Goal: Information Seeking & Learning: Learn about a topic

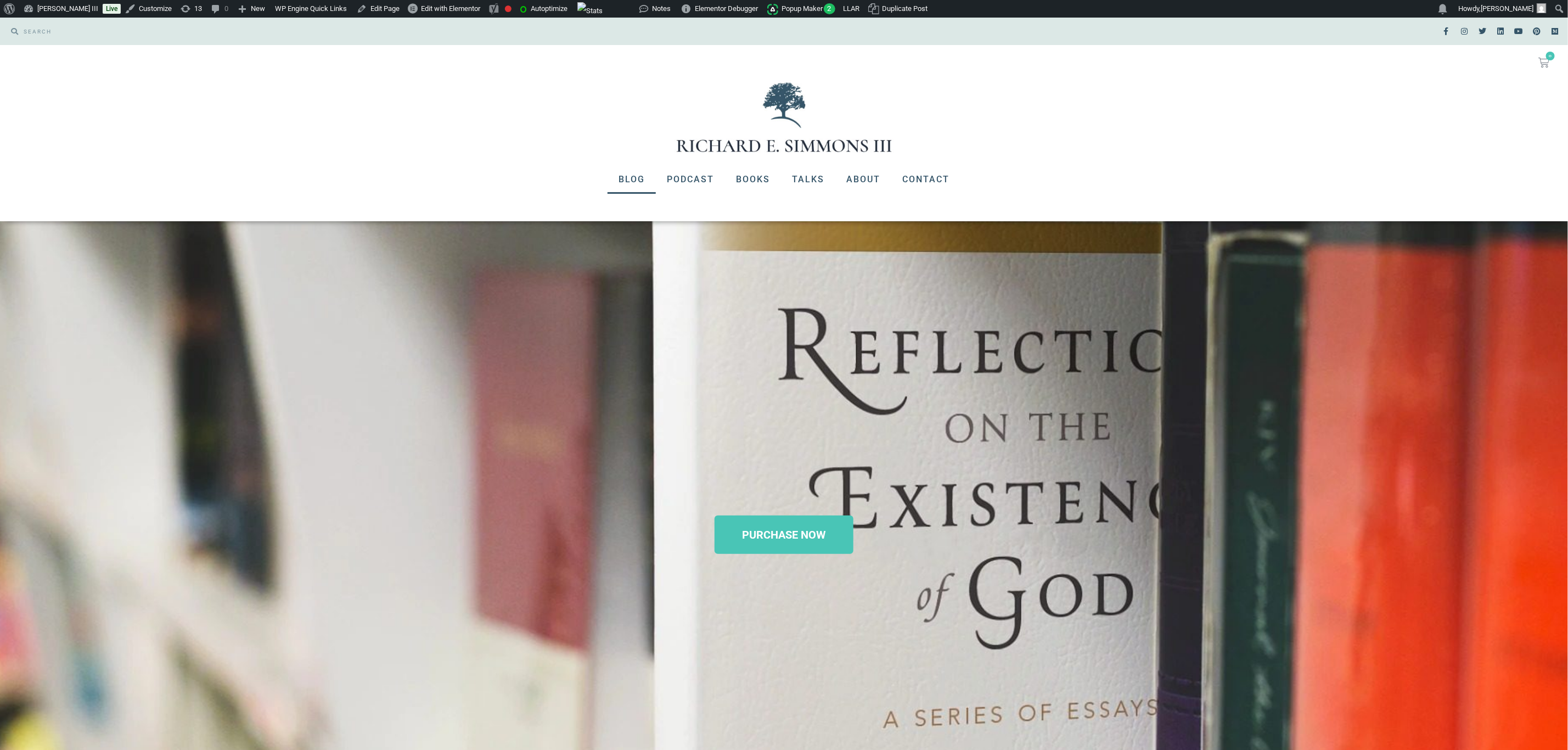
click at [636, 176] on link "Blog" at bounding box center [632, 179] width 48 height 29
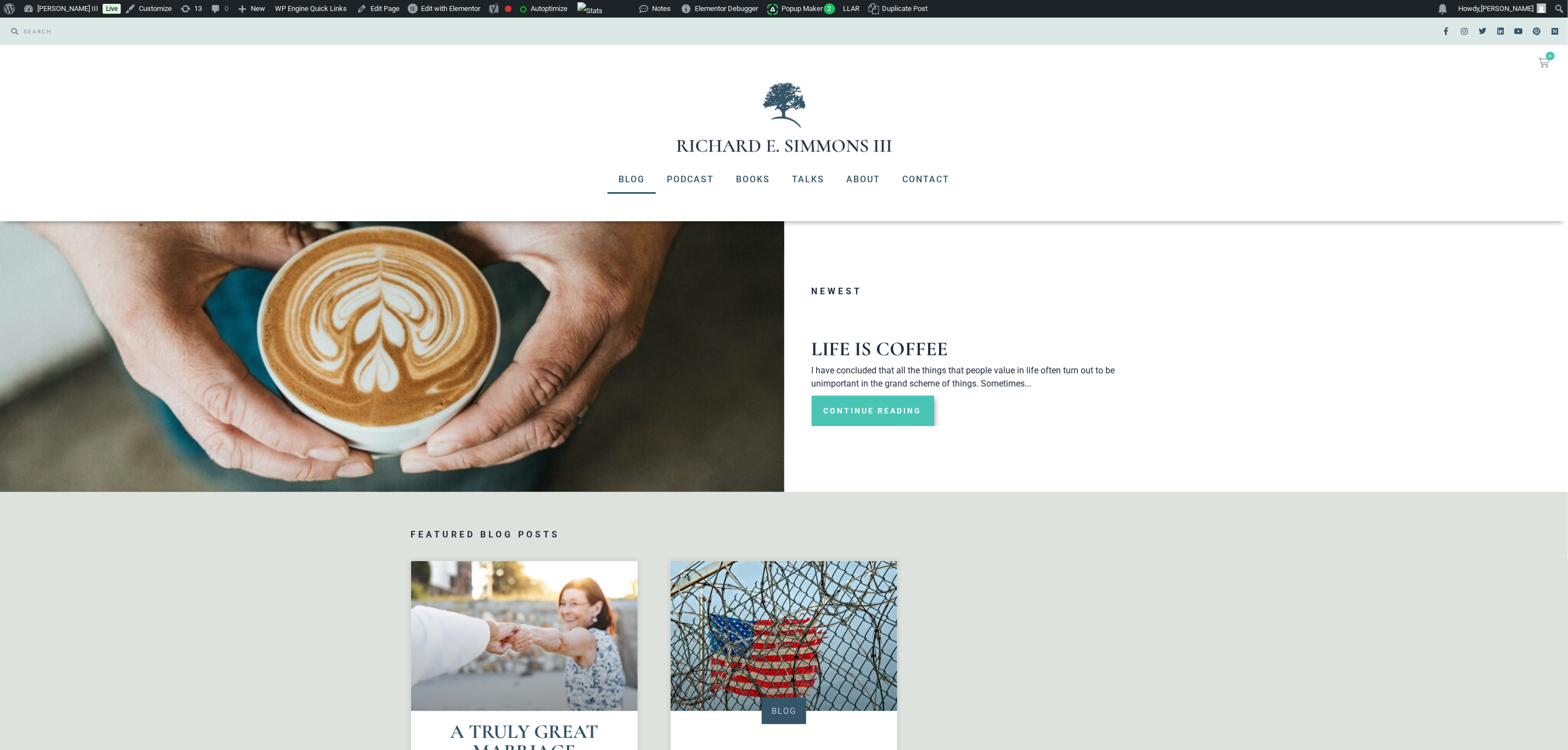
click at [880, 412] on link "Continue Reading" at bounding box center [872, 410] width 122 height 30
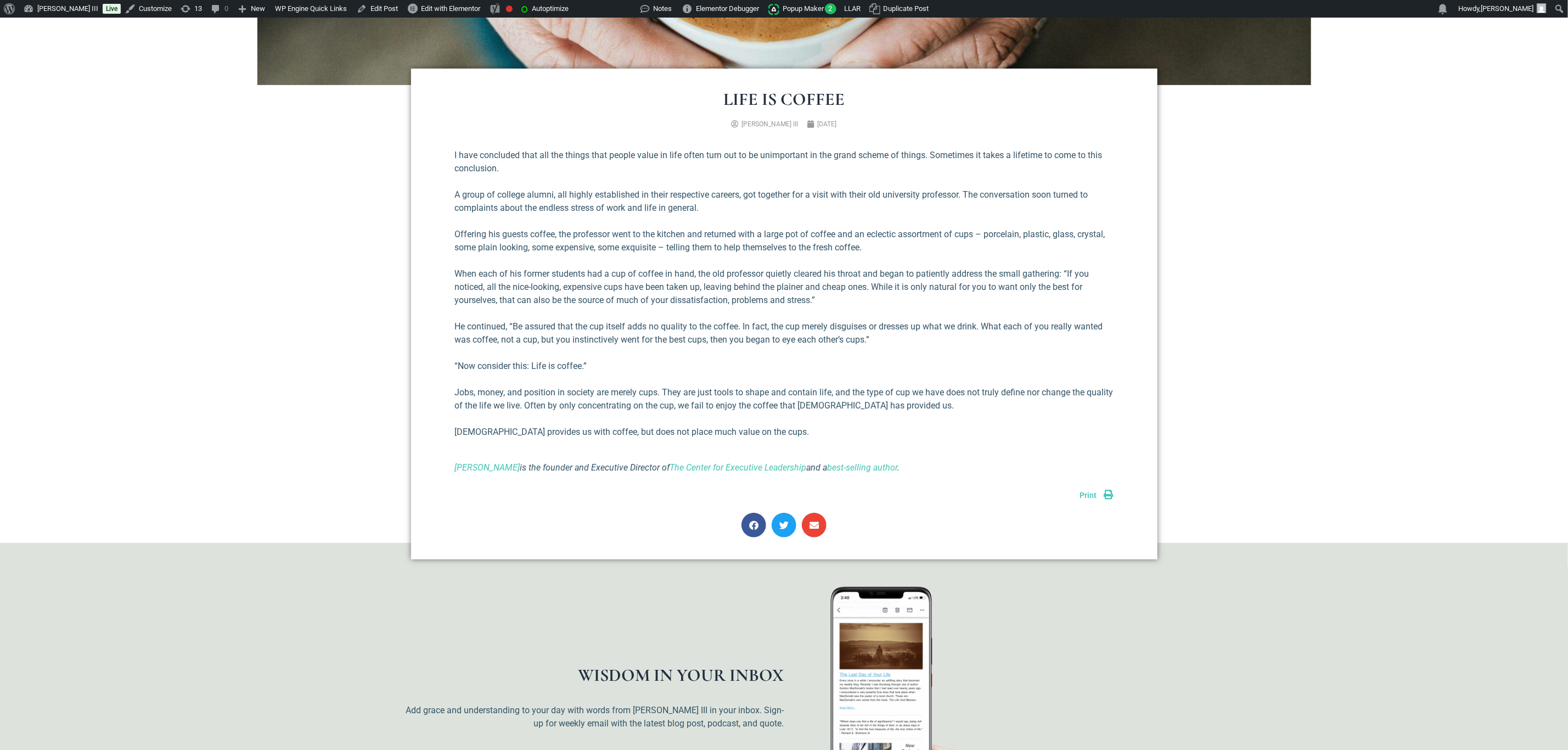
scroll to position [412, 0]
click at [590, 466] on icon "[PERSON_NAME] is the founder and Executive Director of The Center for Executive…" at bounding box center [677, 466] width 445 height 11
click at [590, 466] on icon "Richard E Simmons III is the founder and Executive Director of The Center for E…" at bounding box center [677, 466] width 445 height 11
copy div "Richard E Simmons III is the founder and Executive Director of The Center for E…"
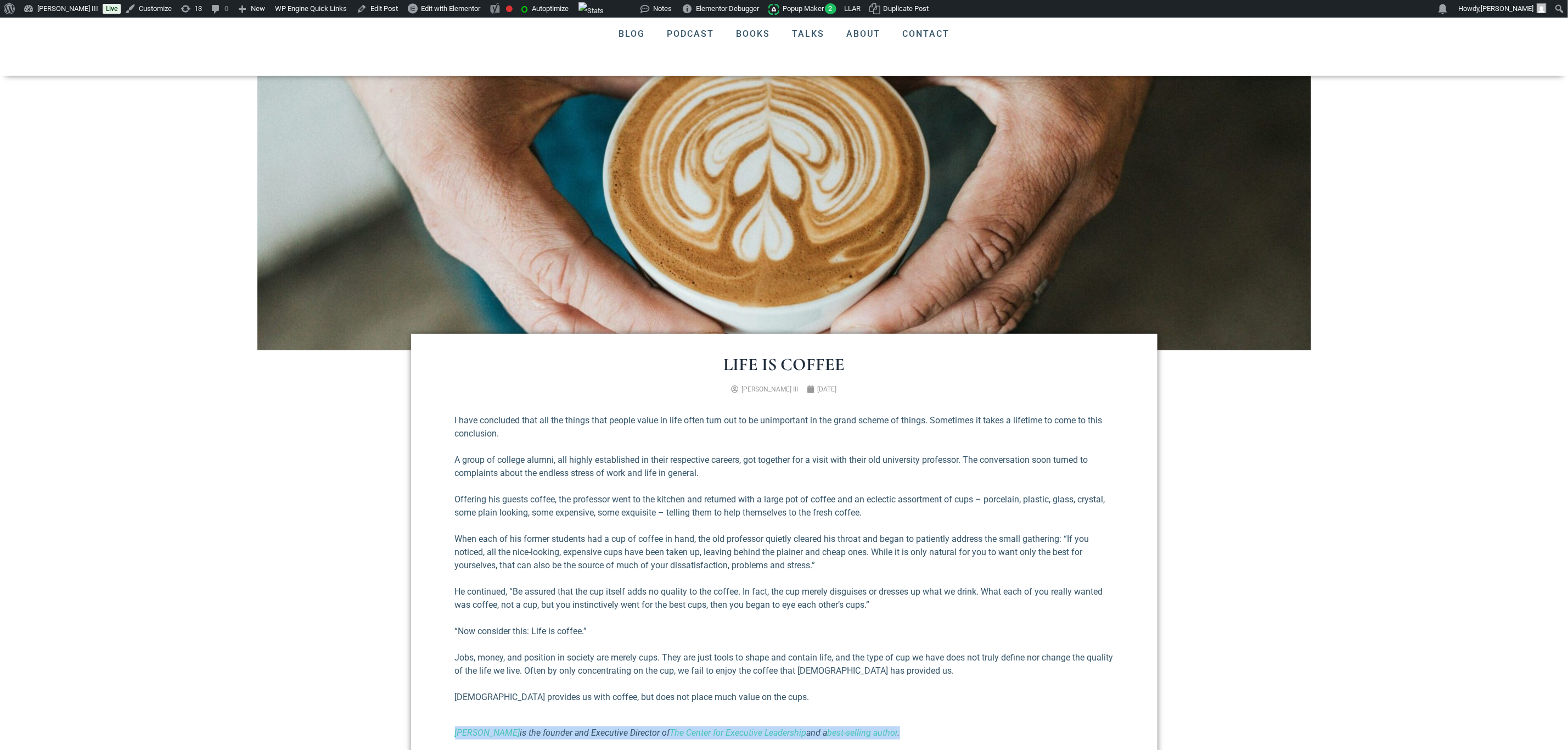
scroll to position [0, 0]
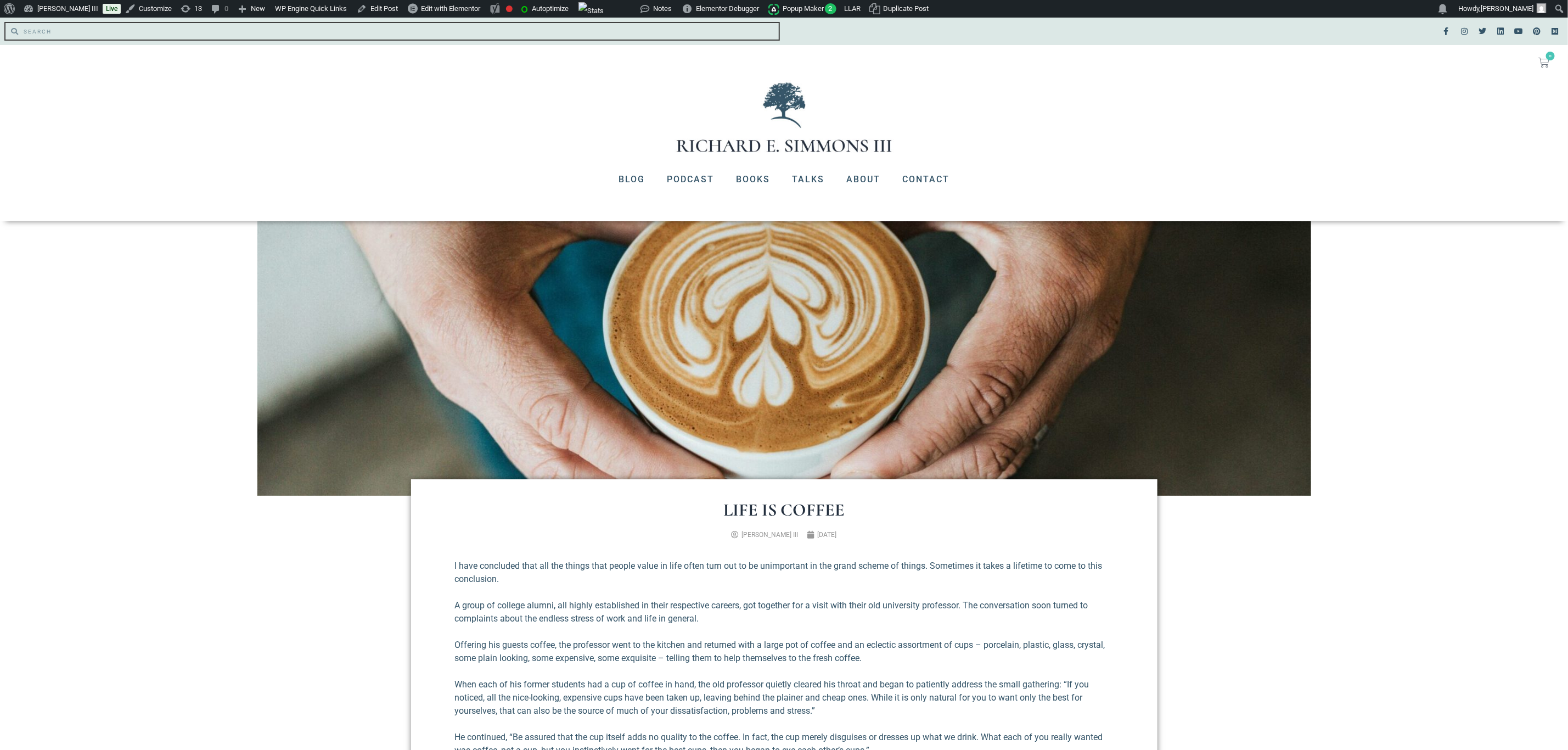
click at [194, 25] on input "Search" at bounding box center [398, 31] width 760 height 17
type input "nuggets"
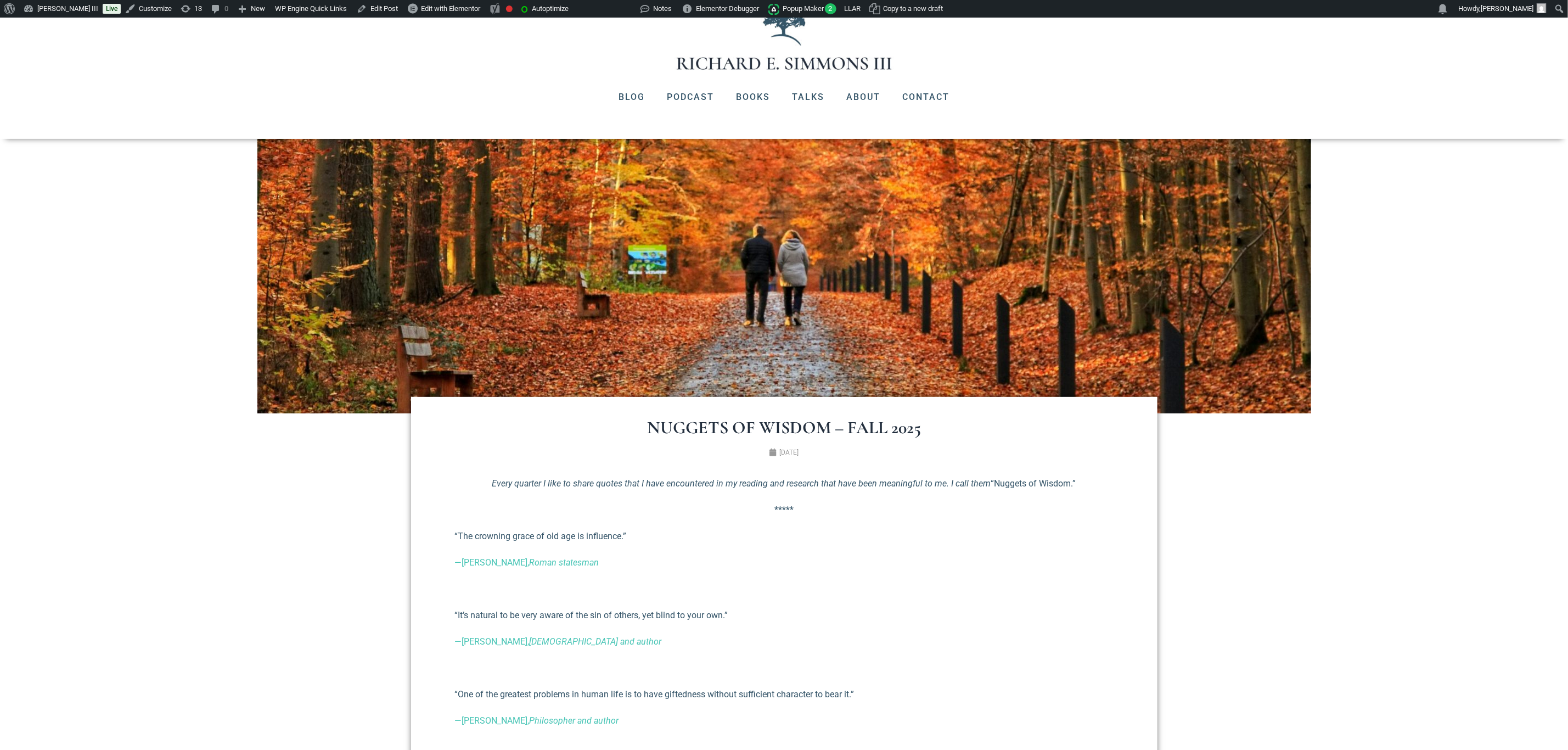
scroll to position [165, 0]
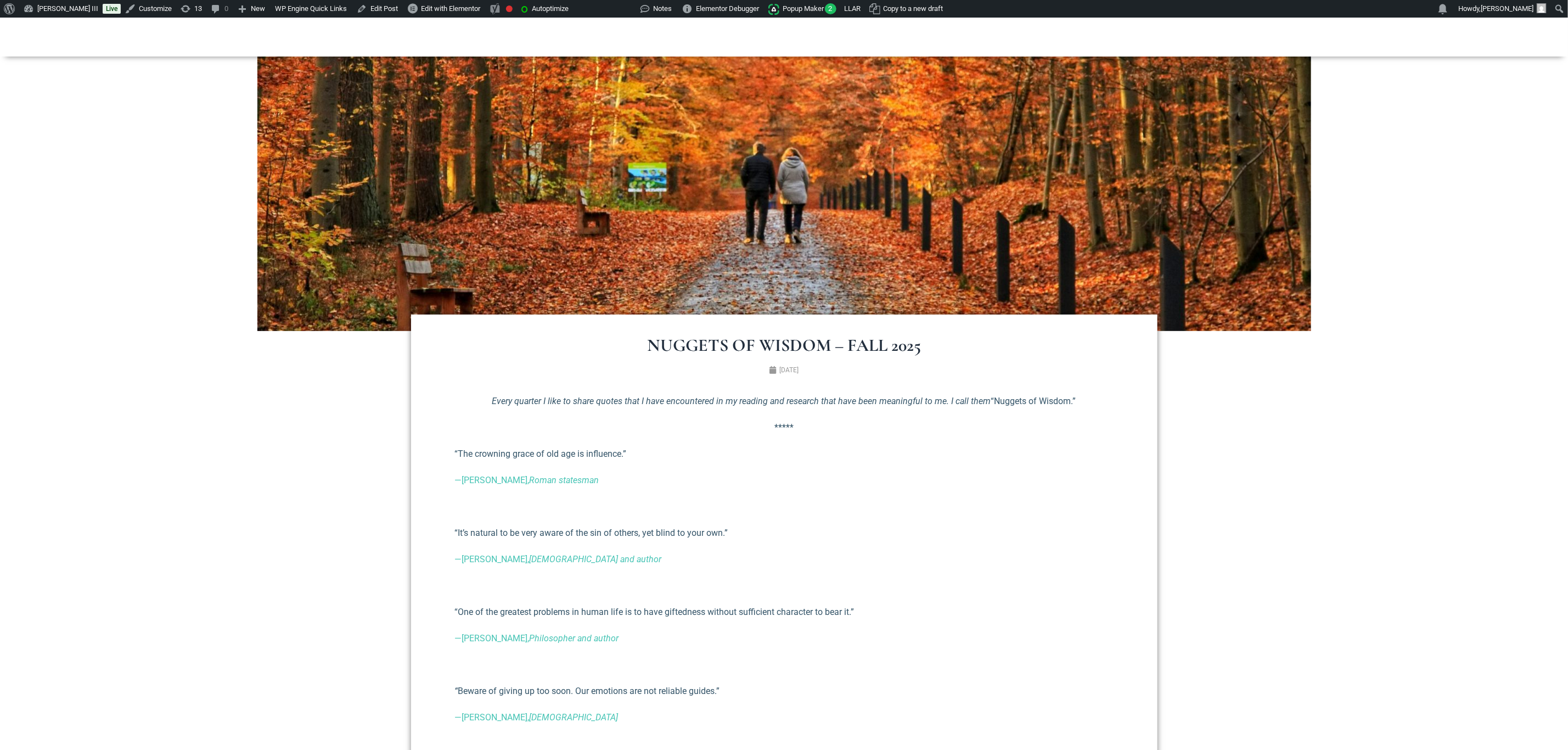
click at [476, 454] on p "“The crowning grace of old age is influence.”" at bounding box center [784, 454] width 658 height 13
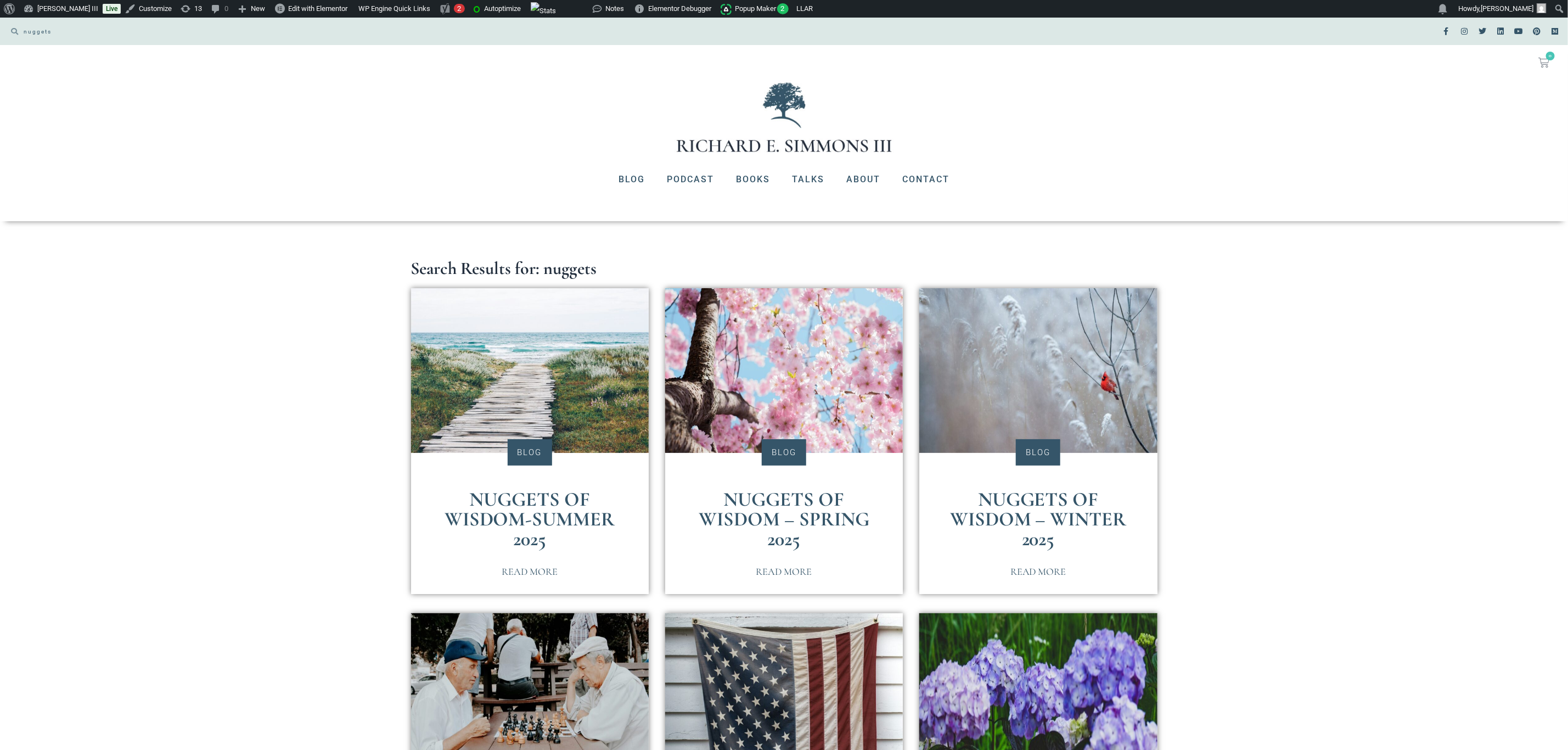
click at [568, 508] on link "Nuggets of Wisdom-Summer 2025" at bounding box center [530, 519] width 171 height 63
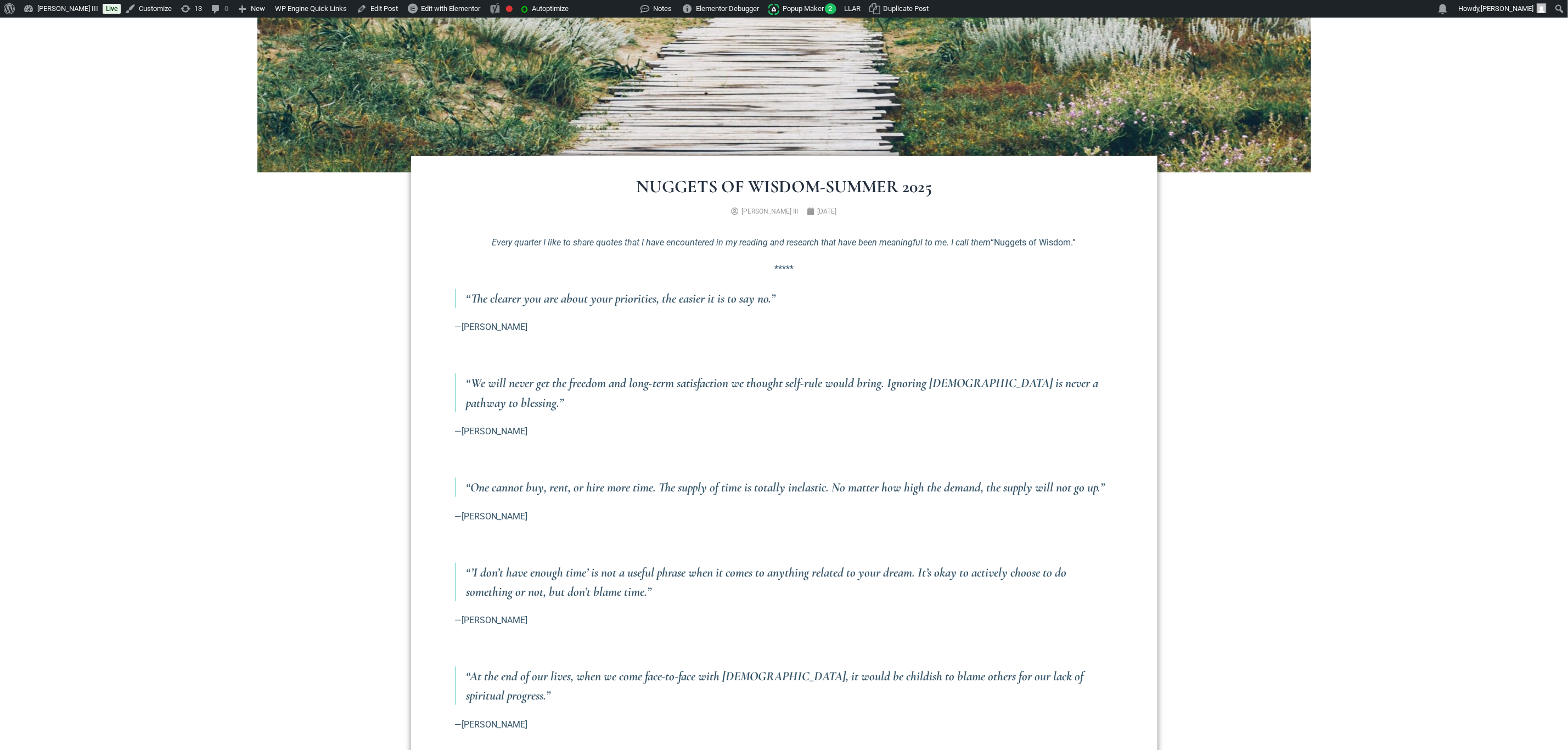
scroll to position [82, 0]
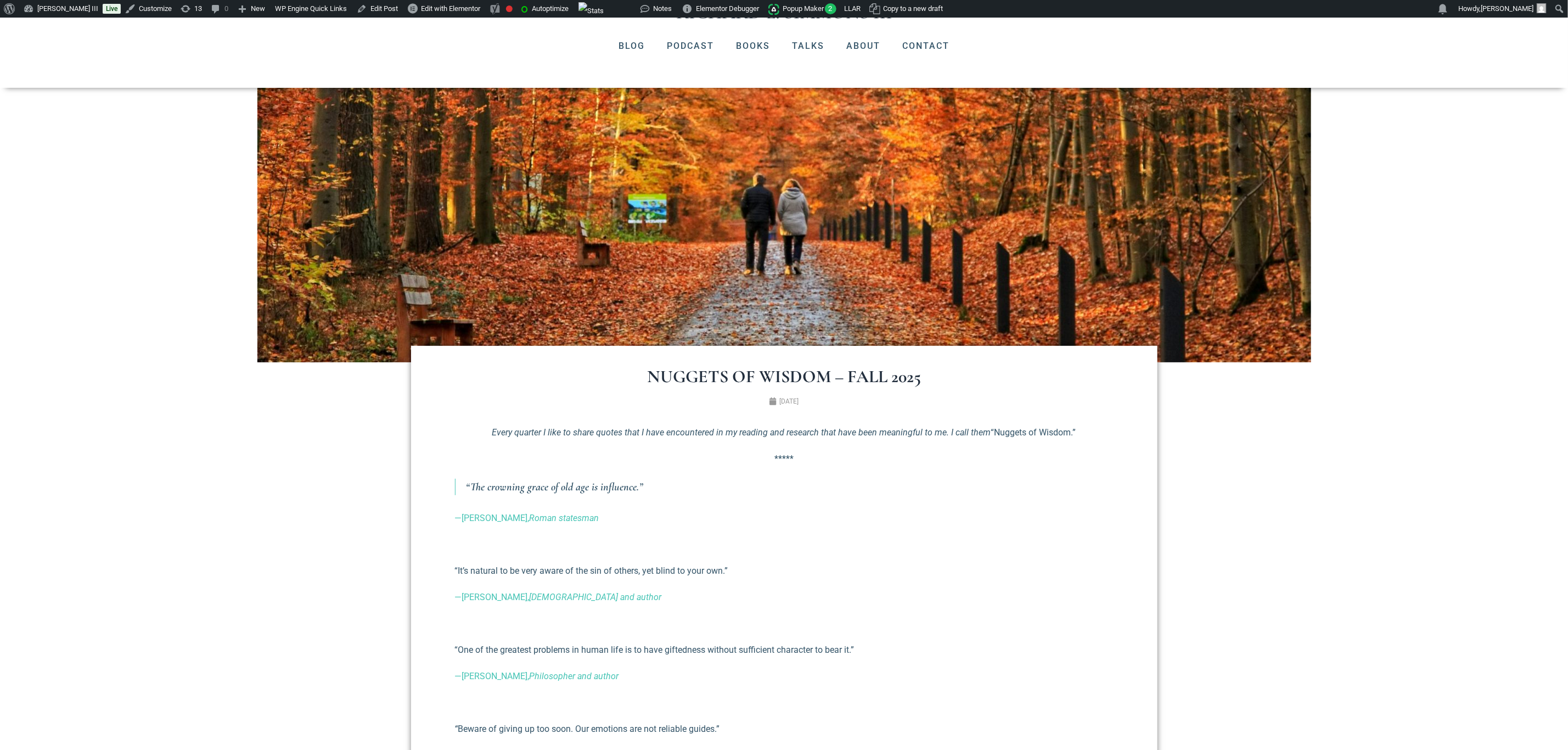
scroll to position [165, 0]
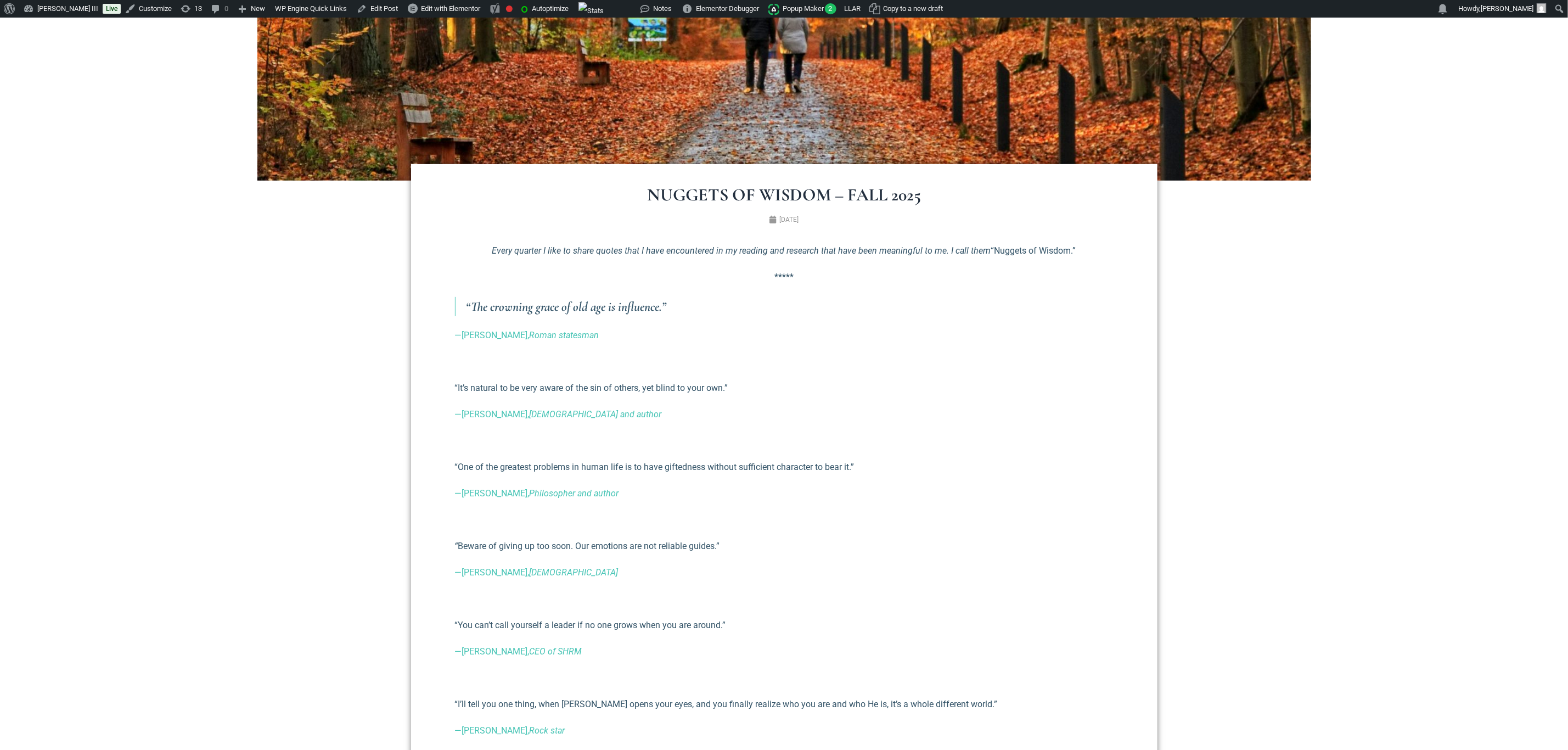
scroll to position [330, 0]
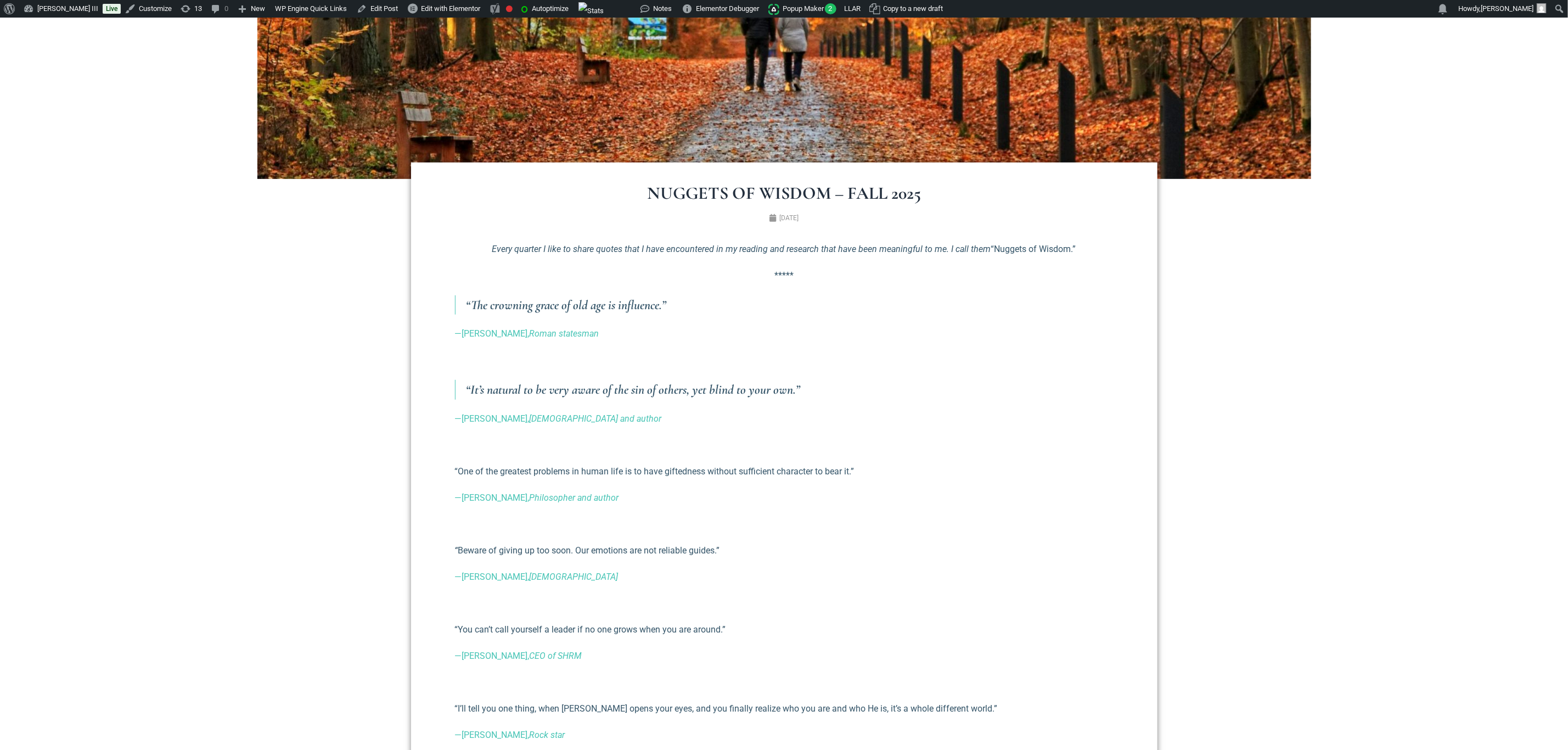
scroll to position [330, 0]
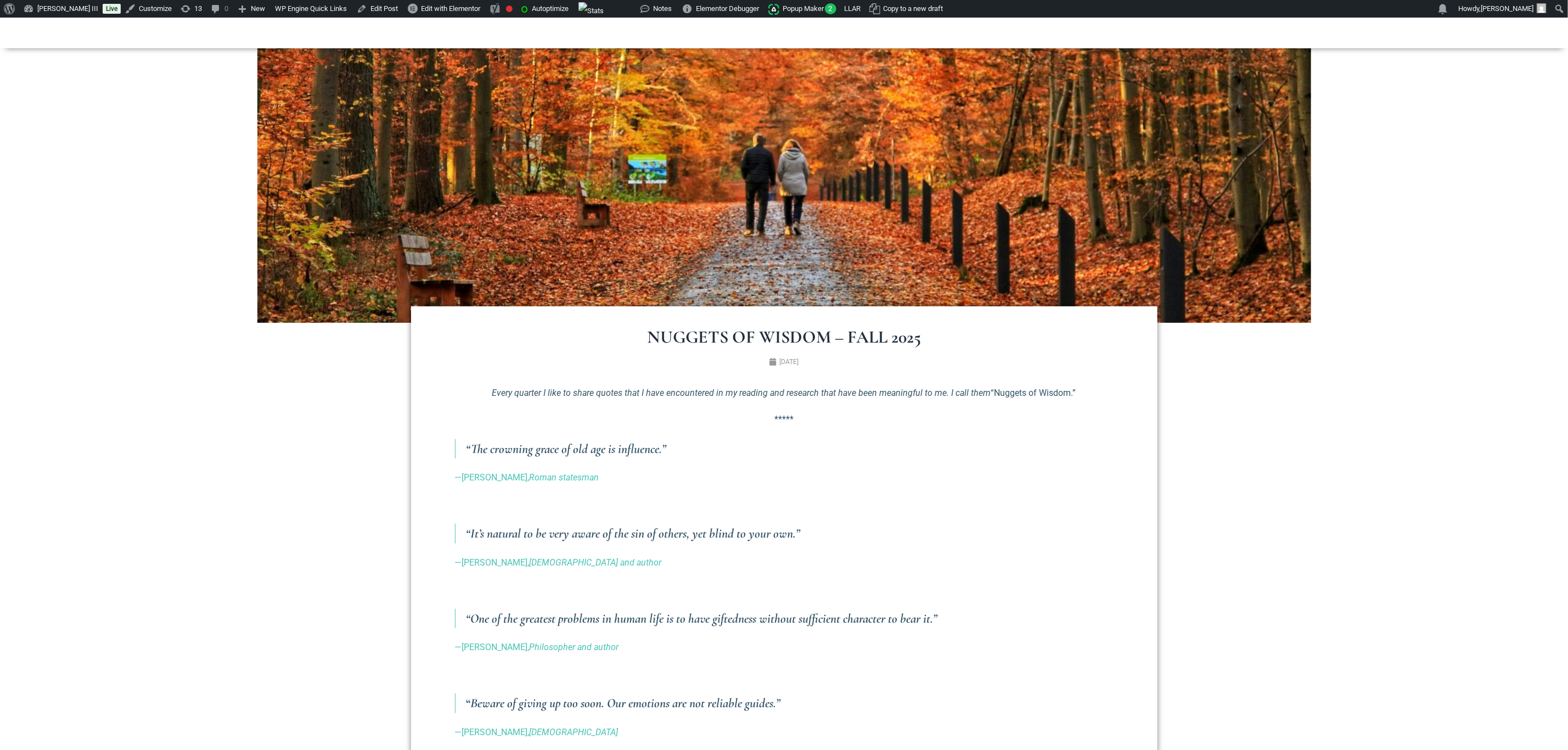
scroll to position [82, 0]
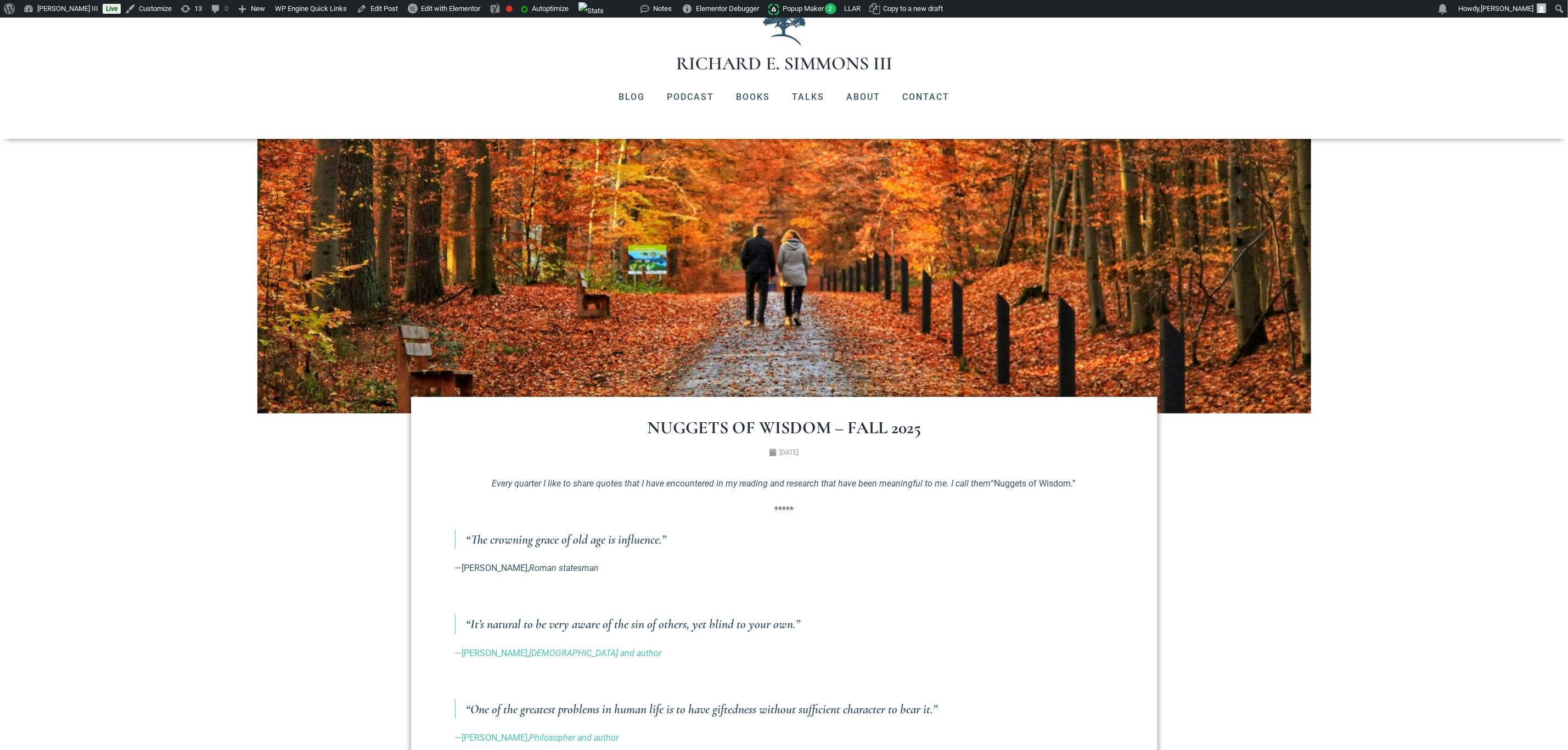
click at [530, 567] on em "Roman statesman" at bounding box center [564, 568] width 69 height 11
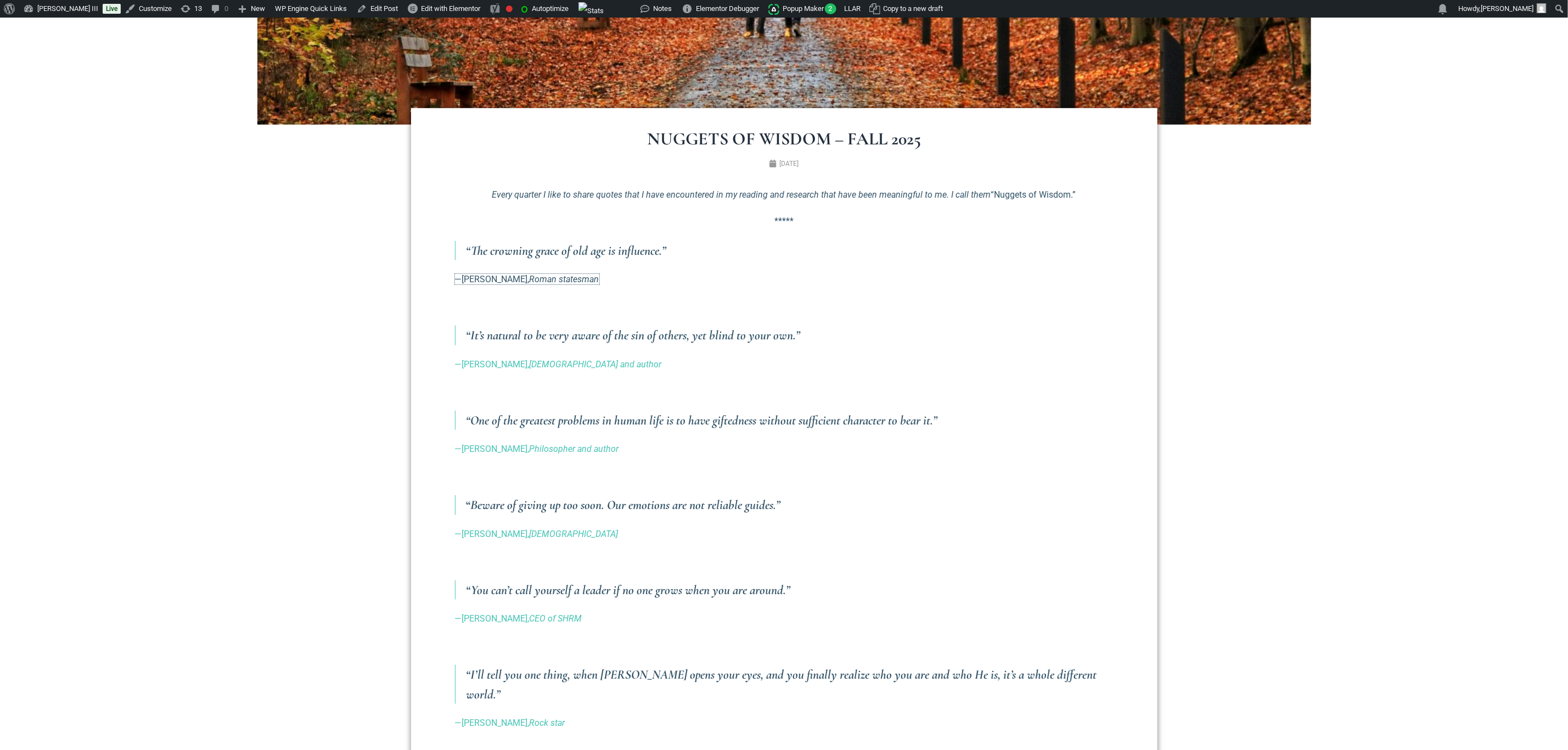
scroll to position [412, 0]
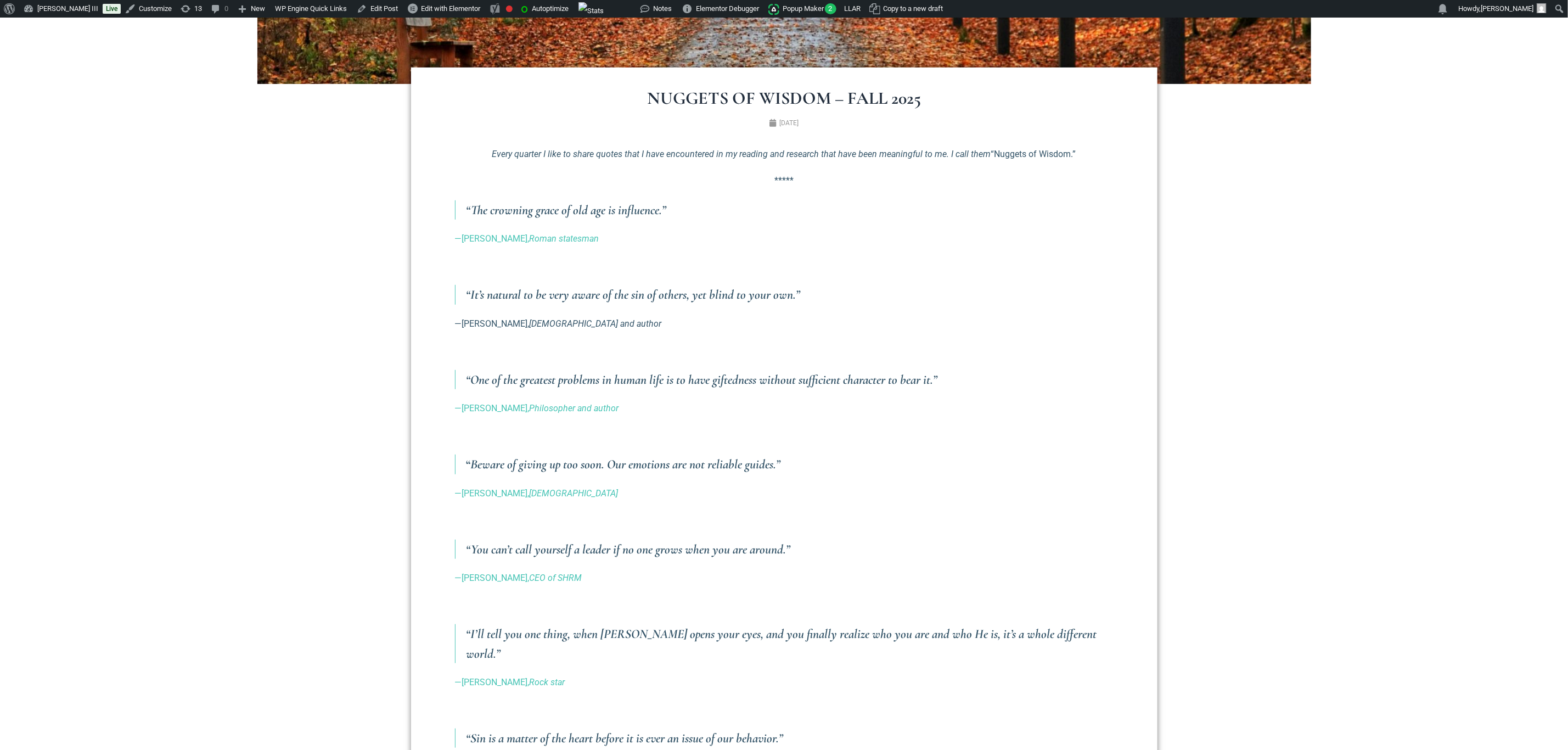
click at [553, 324] on em "[DEMOGRAPHIC_DATA] and author" at bounding box center [596, 324] width 132 height 11
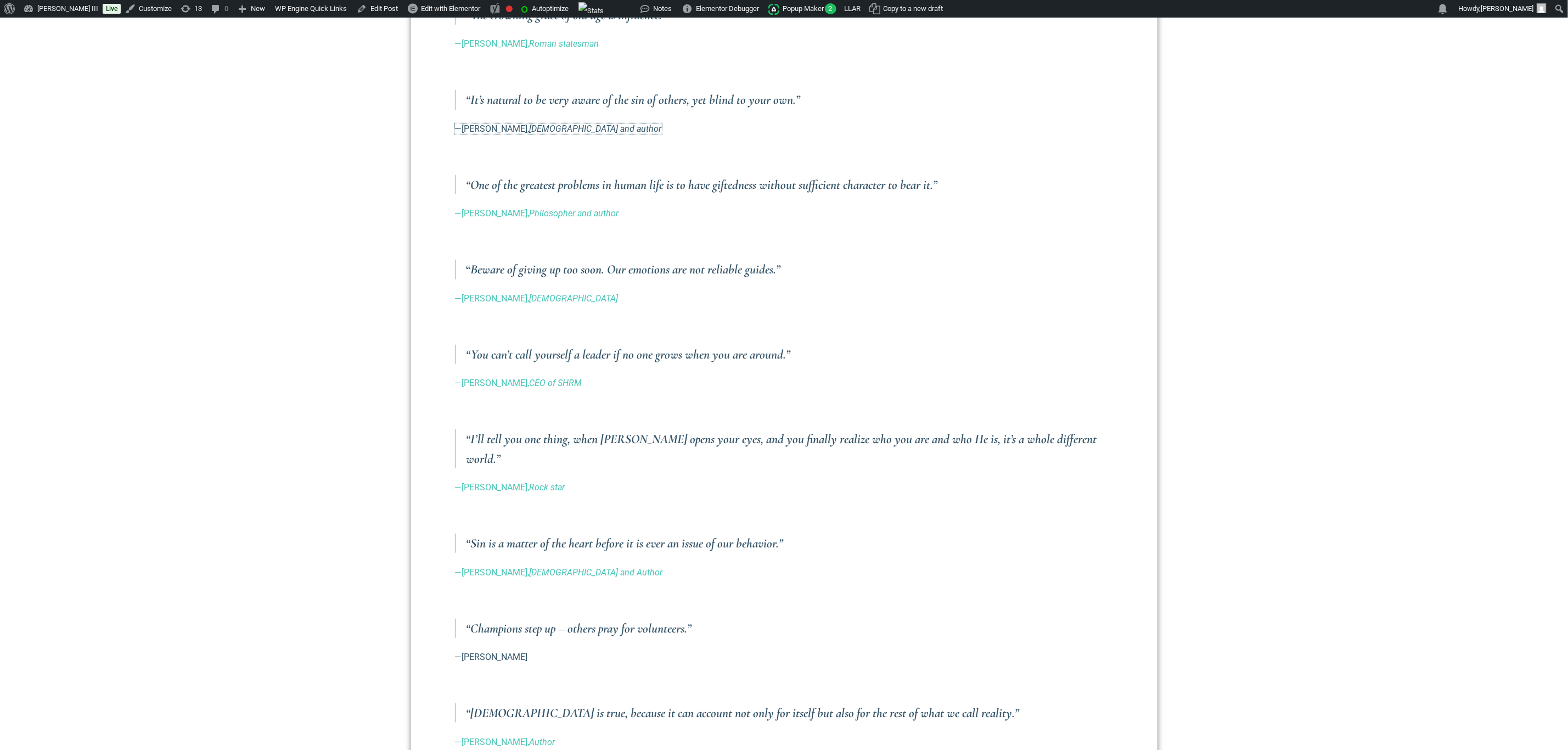
scroll to position [659, 0]
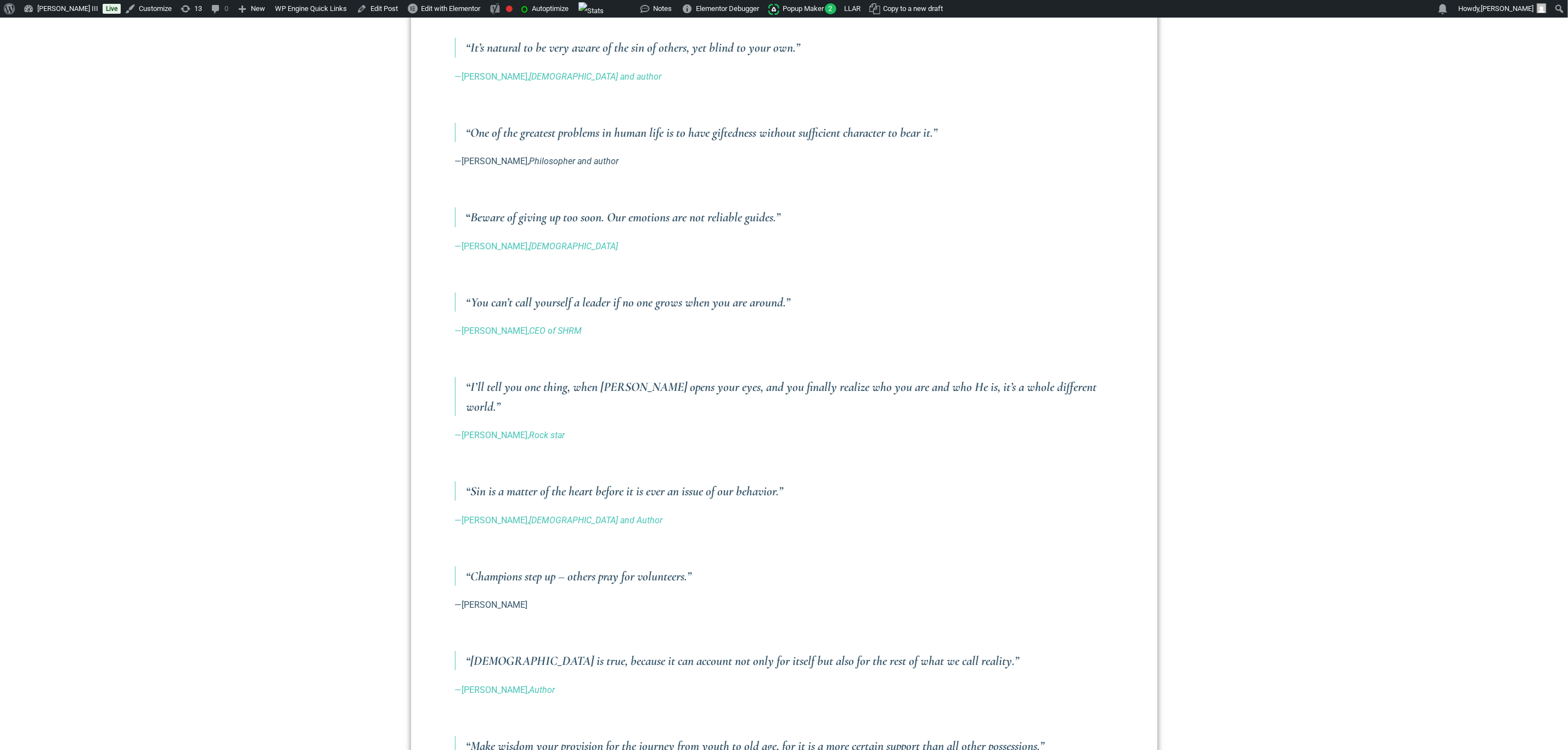
click at [567, 159] on em "Philosopher and author" at bounding box center [574, 161] width 89 height 11
click at [534, 246] on em "[DEMOGRAPHIC_DATA]" at bounding box center [574, 246] width 89 height 11
click at [534, 330] on link "—JOHNNY C. TAYLOR, CEO of SHRM" at bounding box center [518, 331] width 127 height 11
click at [562, 334] on em "CEO of SHRM" at bounding box center [556, 331] width 53 height 11
click at [539, 430] on em "Rock star" at bounding box center [547, 435] width 35 height 11
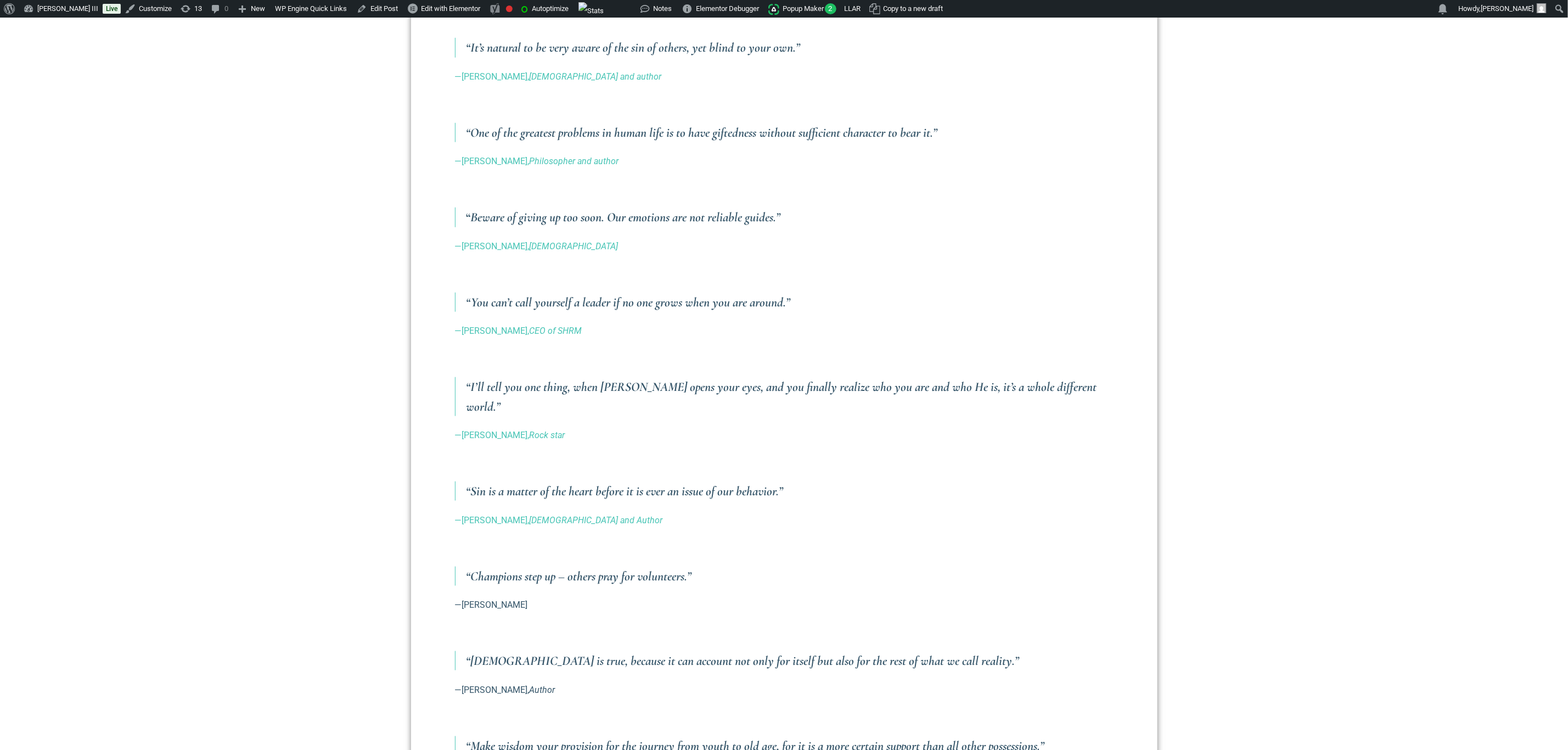
click at [530, 685] on em "Author" at bounding box center [542, 690] width 26 height 11
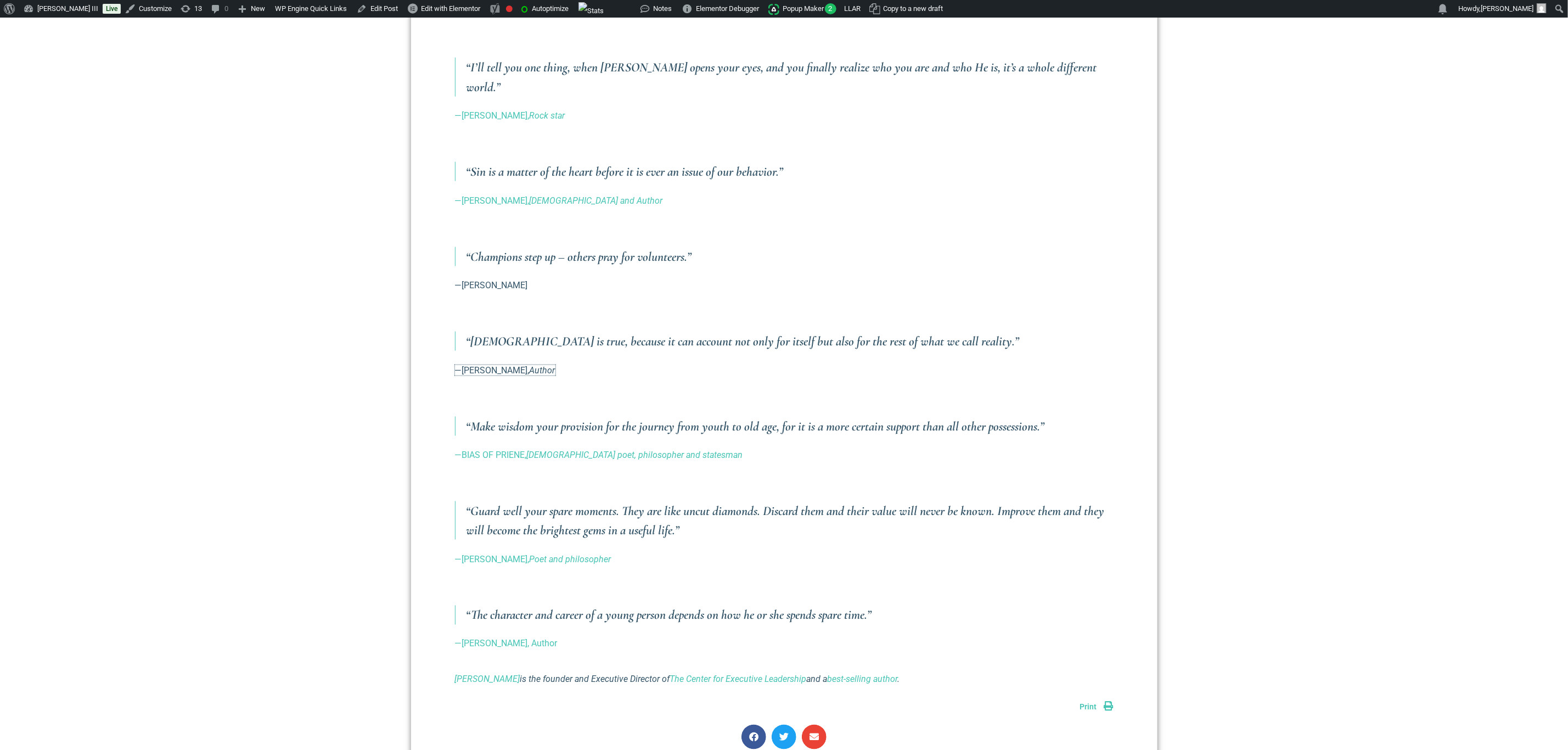
scroll to position [988, 0]
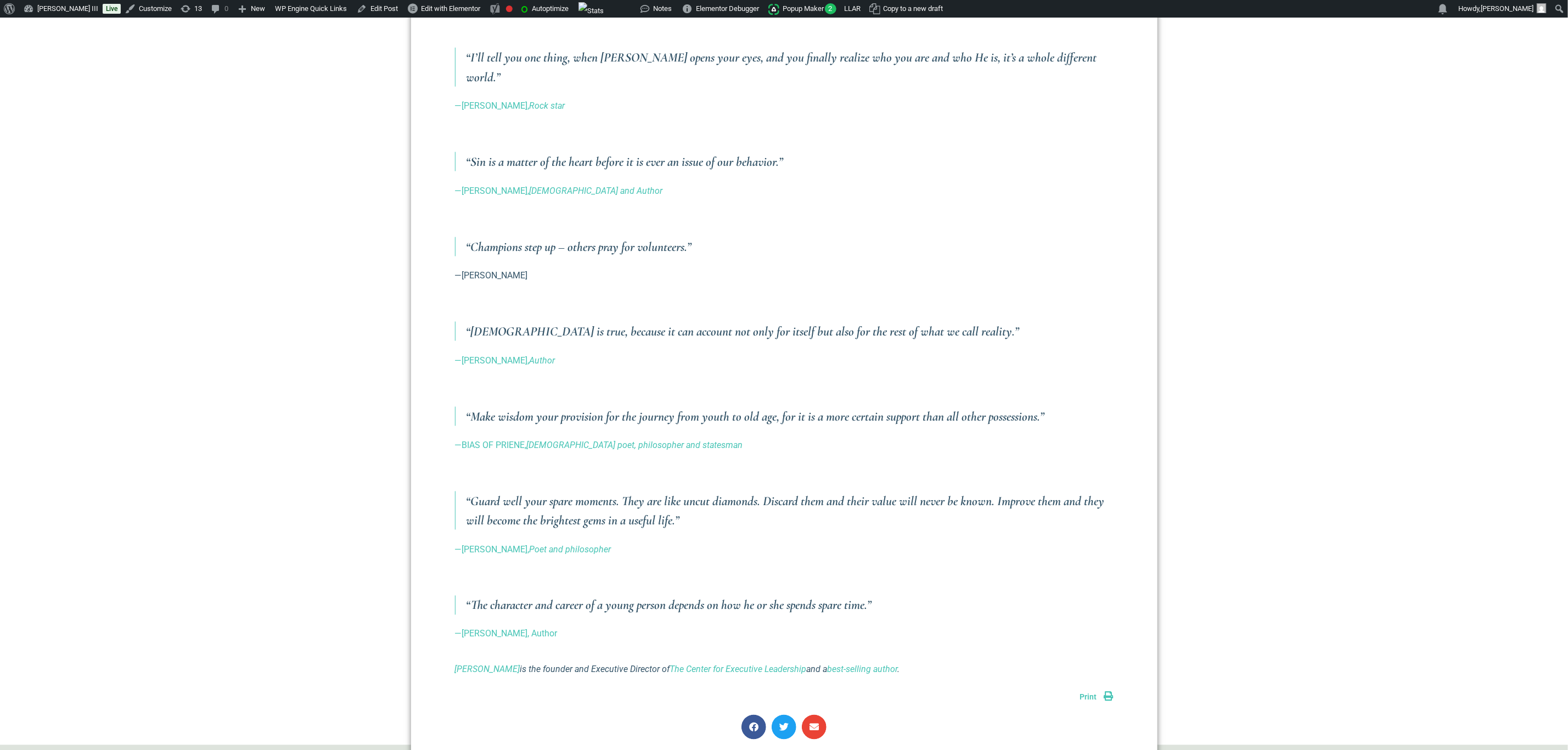
click at [526, 438] on p "—BIAS OF PRIENE, Greek poet, philosopher and statesman" at bounding box center [784, 445] width 658 height 13
click at [526, 440] on link "—BIAS OF PRIENE, Greek poet, philosopher and statesman" at bounding box center [599, 445] width 288 height 11
click at [939, 465] on p at bounding box center [784, 472] width 658 height 13
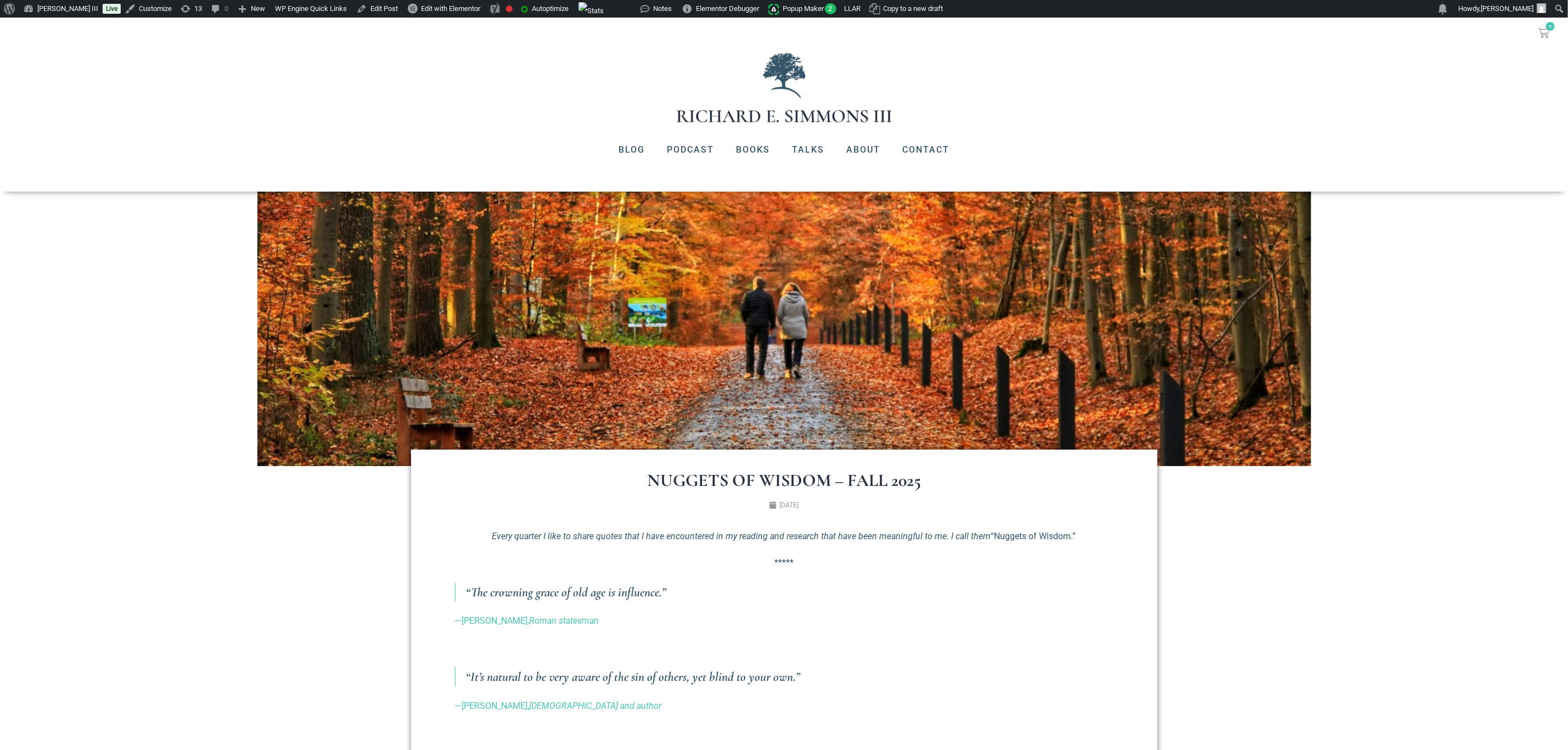
scroll to position [0, 0]
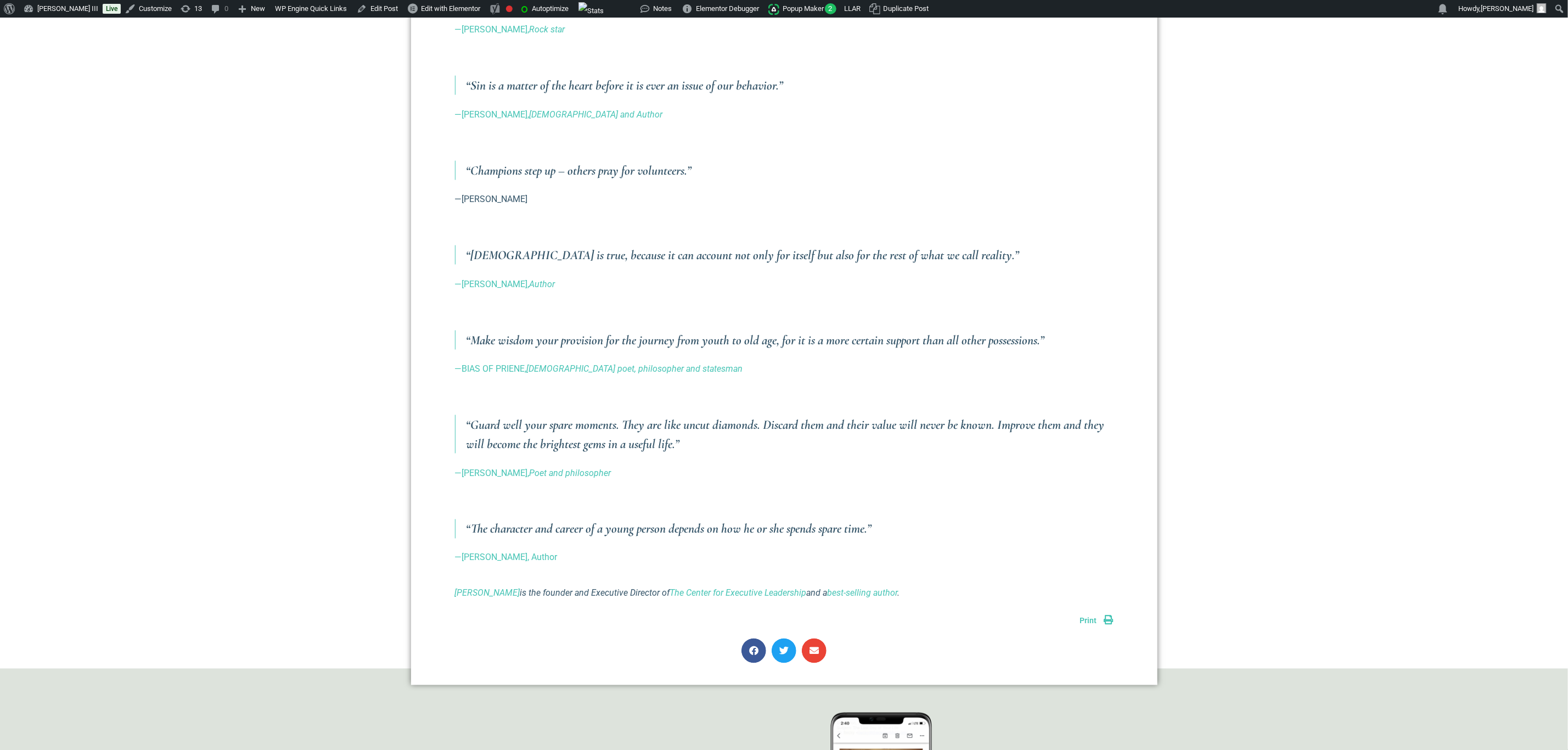
scroll to position [1153, 0]
